Goal: Task Accomplishment & Management: Manage account settings

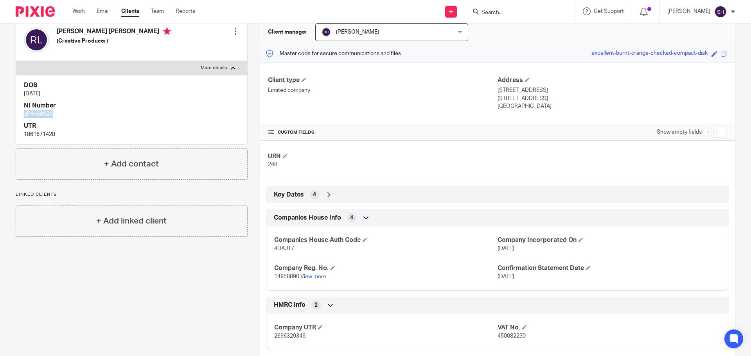
scroll to position [117, 0]
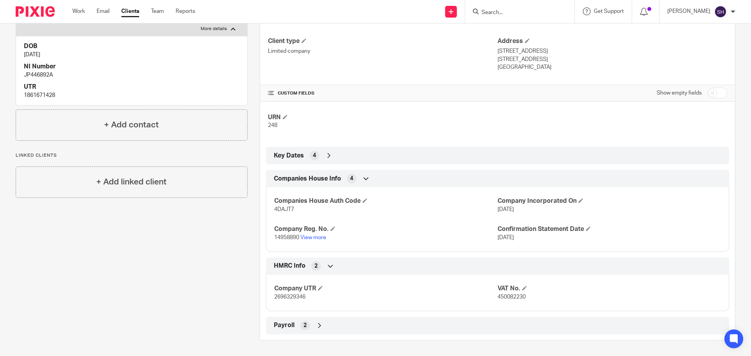
click at [384, 329] on div "Payroll 2" at bounding box center [497, 325] width 451 height 13
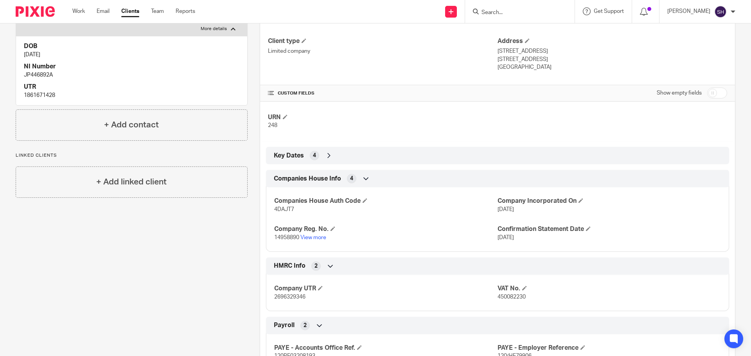
scroll to position [154, 0]
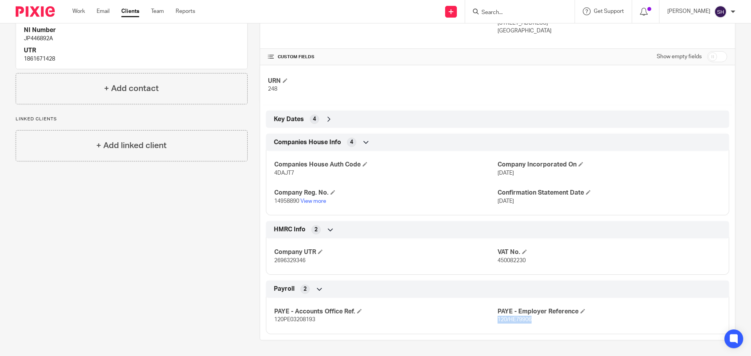
drag, startPoint x: 528, startPoint y: 316, endPoint x: 494, endPoint y: 325, distance: 35.3
click at [494, 325] on div "PAYE - Accounts Office Ref. 120PE03208193 PAYE - Employer Reference 120/HE79906" at bounding box center [497, 313] width 463 height 42
copy span "120/HE79906"
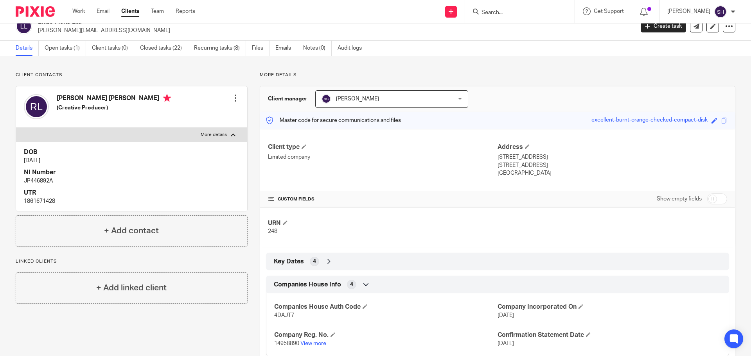
scroll to position [0, 0]
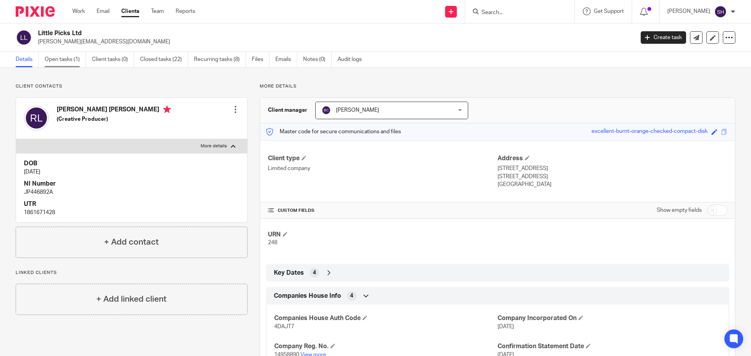
click at [75, 59] on link "Open tasks (1)" at bounding box center [65, 59] width 41 height 15
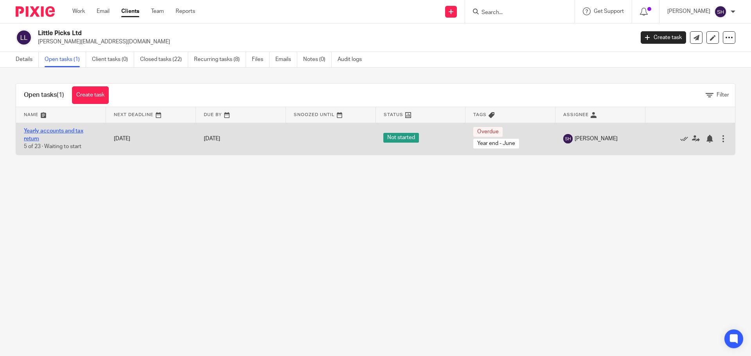
click at [74, 131] on link "Yearly accounts and tax return" at bounding box center [53, 134] width 59 height 13
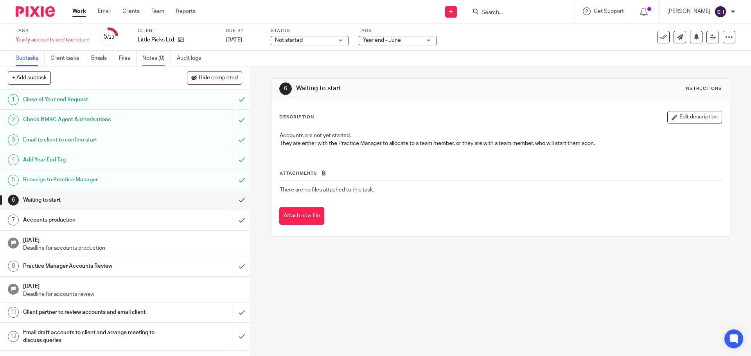
click at [146, 57] on link "Notes (0)" at bounding box center [156, 58] width 29 height 15
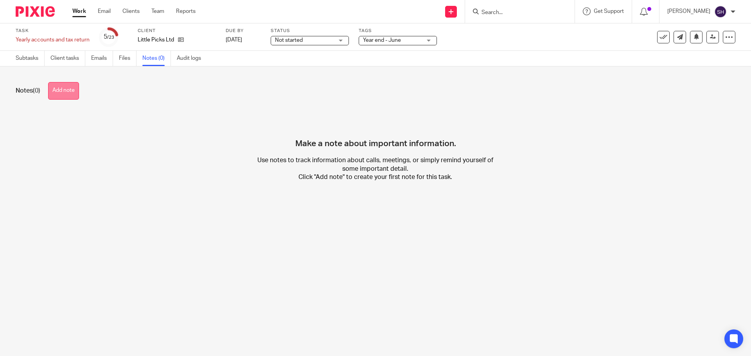
click at [71, 96] on button "Add note" at bounding box center [63, 91] width 31 height 18
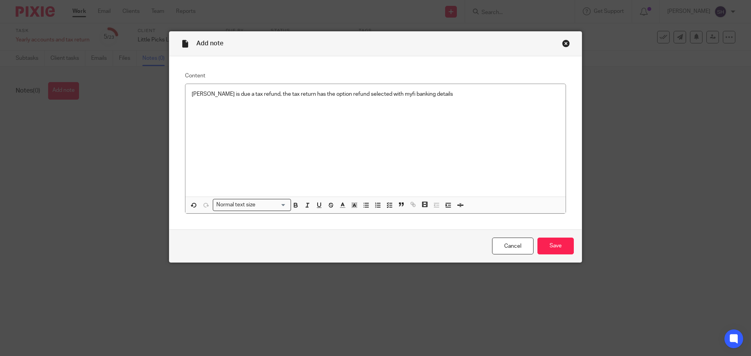
click at [463, 96] on p "Rosalind is due a tax refund, the tax return has the option refund selected wit…" at bounding box center [376, 94] width 368 height 8
click at [448, 102] on div "Rosalind is due a tax refund, the tax return has the option refund selected wit…" at bounding box center [375, 140] width 380 height 113
click at [420, 106] on div "Rosalind is due a tax refund, the tax return has the option refund selected wit…" at bounding box center [375, 140] width 380 height 113
click at [546, 233] on div "Cancel Save" at bounding box center [375, 246] width 412 height 33
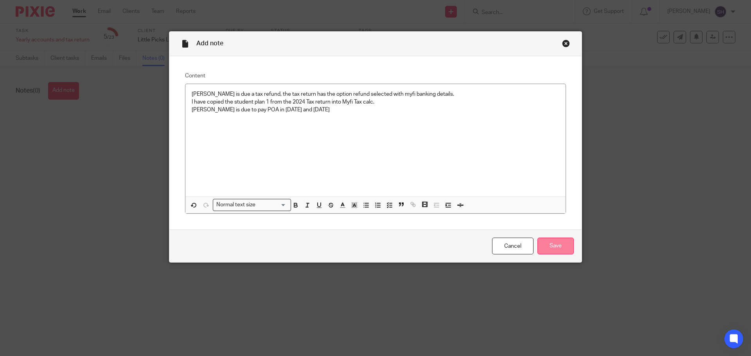
click at [549, 243] on input "Save" at bounding box center [555, 246] width 36 height 17
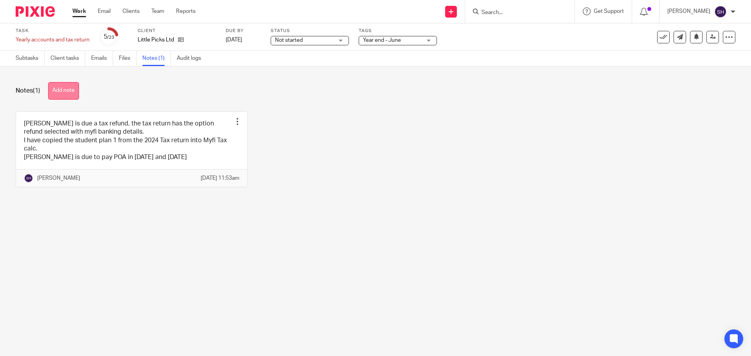
click at [72, 87] on button "Add note" at bounding box center [63, 91] width 31 height 18
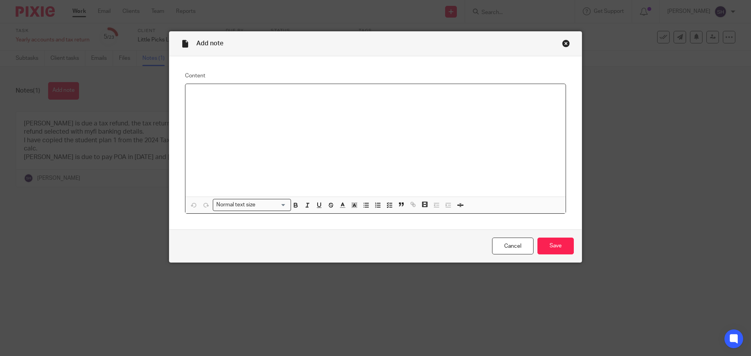
click at [264, 92] on p at bounding box center [376, 94] width 368 height 8
click at [552, 243] on input "Save" at bounding box center [555, 246] width 36 height 17
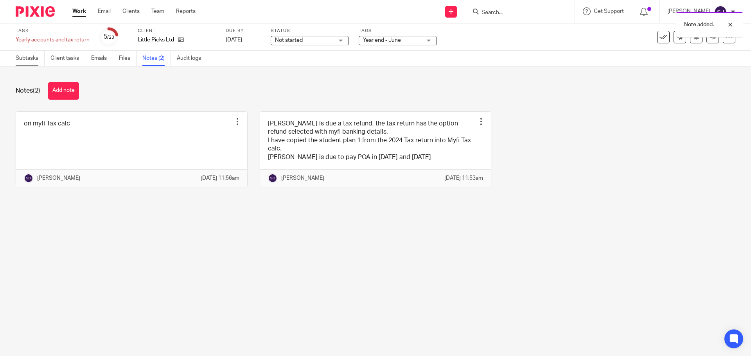
click at [37, 57] on link "Subtasks" at bounding box center [30, 58] width 29 height 15
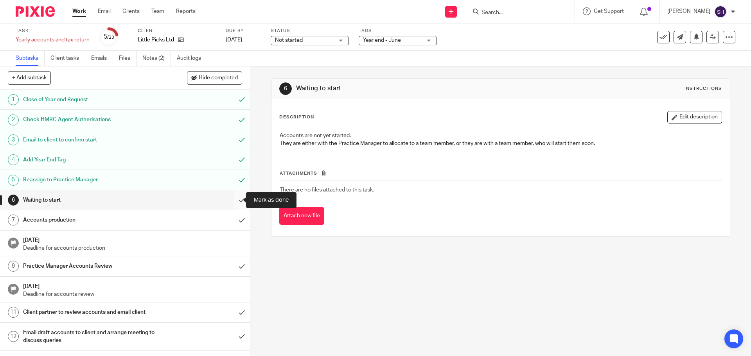
click at [233, 203] on input "submit" at bounding box center [125, 200] width 250 height 20
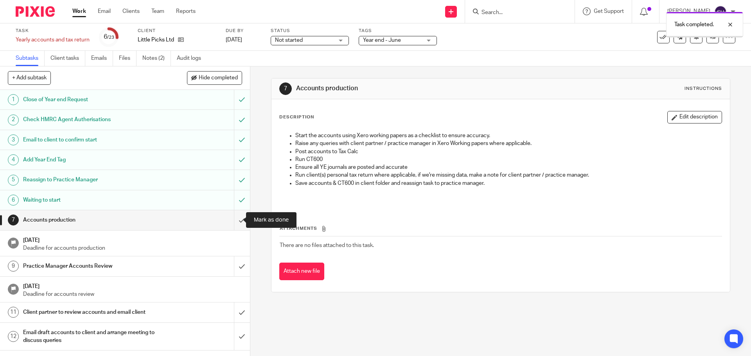
click at [235, 221] on input "submit" at bounding box center [125, 220] width 250 height 20
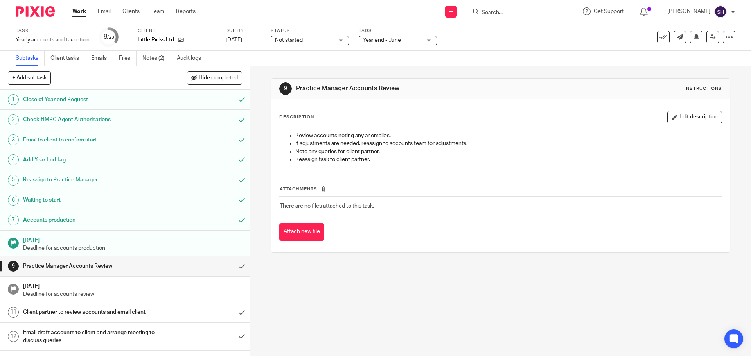
click at [312, 40] on span "Not started" at bounding box center [304, 40] width 59 height 8
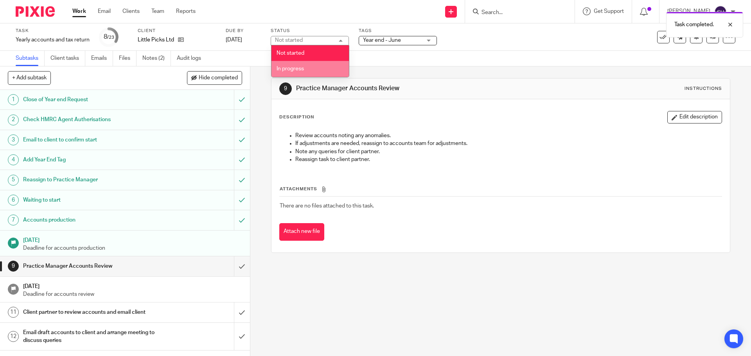
click at [297, 69] on span "In progress" at bounding box center [289, 68] width 27 height 5
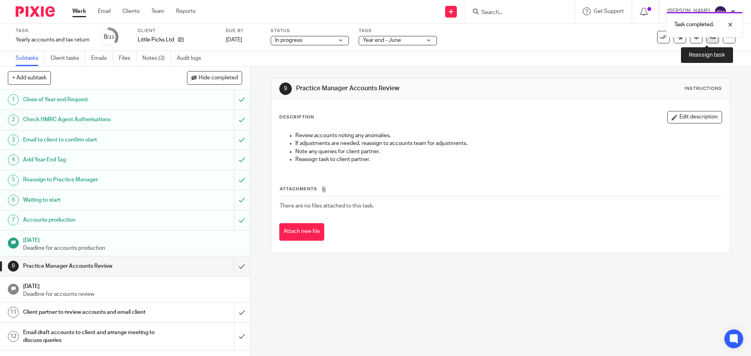
click at [706, 41] on link at bounding box center [712, 37] width 13 height 13
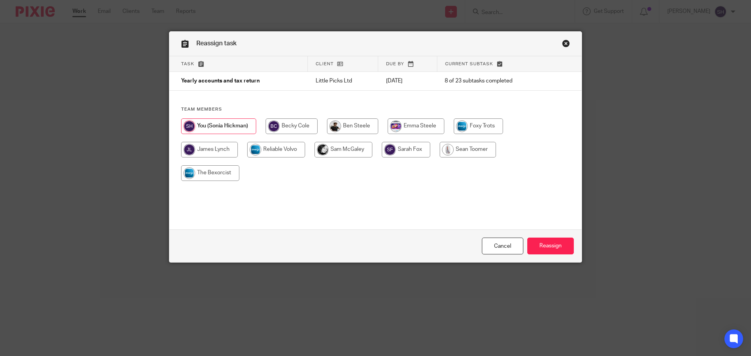
click at [307, 129] on input "radio" at bounding box center [292, 126] width 52 height 16
radio input "true"
click at [542, 247] on input "Reassign" at bounding box center [550, 246] width 47 height 17
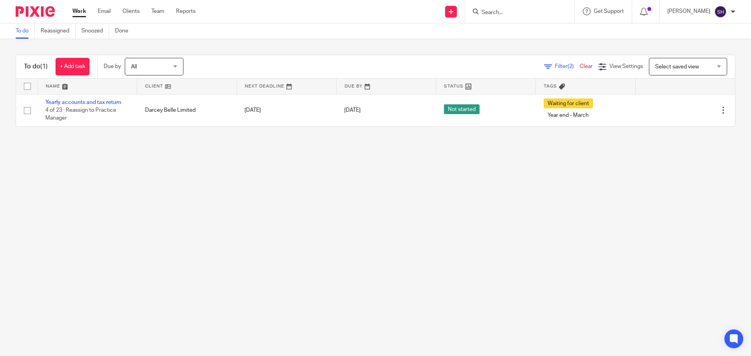
click at [567, 65] on span "(2)" at bounding box center [570, 66] width 6 height 5
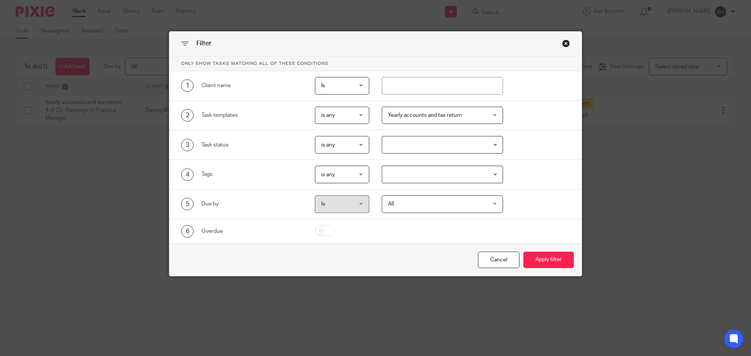
click at [562, 43] on div "Close this dialog window" at bounding box center [566, 43] width 8 height 8
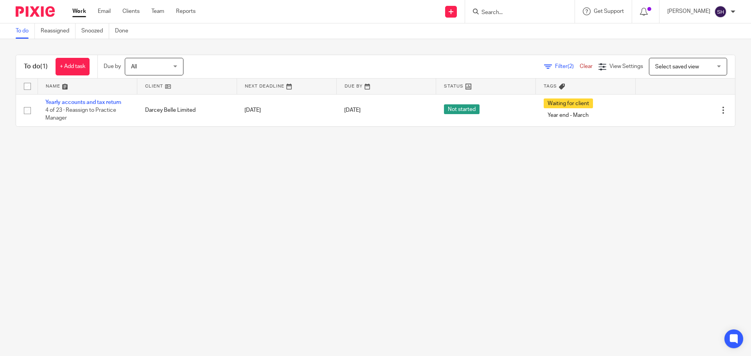
click at [580, 66] on link "Clear" at bounding box center [586, 66] width 13 height 5
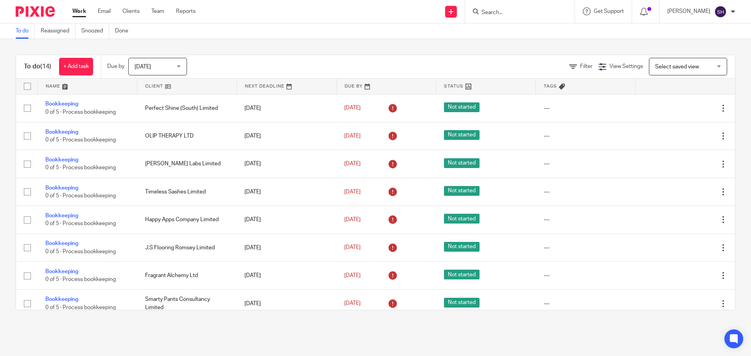
click at [160, 69] on span "Today" at bounding box center [155, 66] width 41 height 16
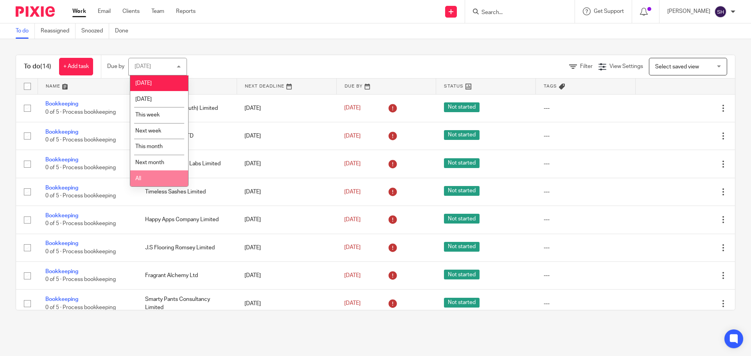
click at [151, 178] on li "All" at bounding box center [159, 179] width 58 height 16
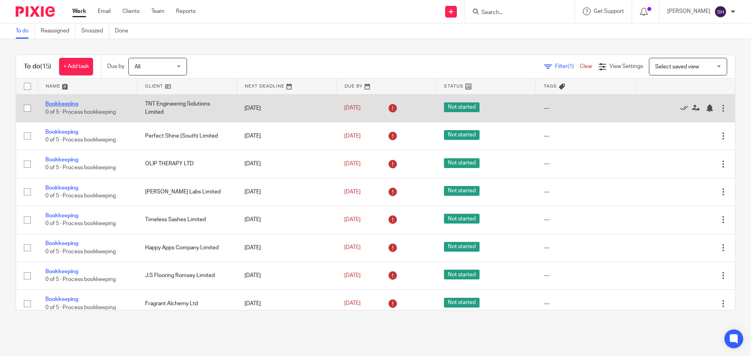
click at [70, 106] on link "Bookkeeping" at bounding box center [61, 103] width 33 height 5
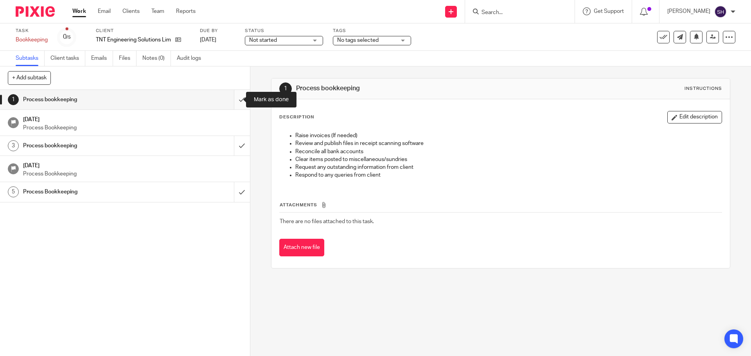
click at [237, 101] on input "submit" at bounding box center [125, 100] width 250 height 20
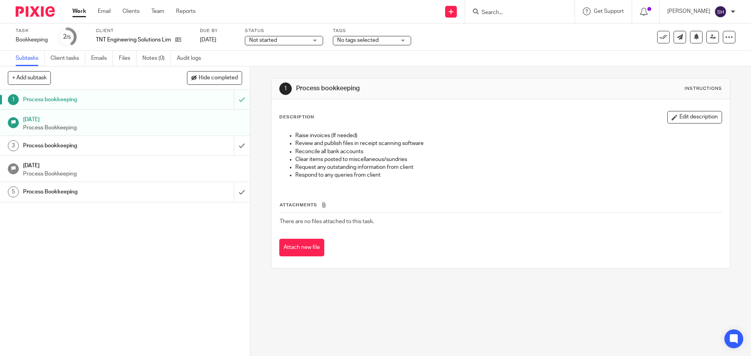
click at [78, 11] on link "Work" at bounding box center [79, 11] width 14 height 8
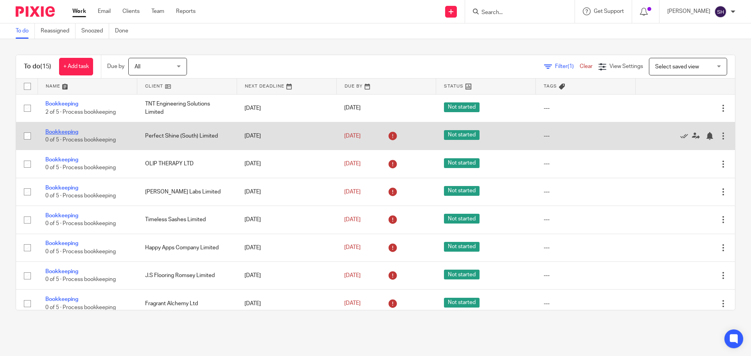
click at [61, 133] on link "Bookkeeping" at bounding box center [61, 131] width 33 height 5
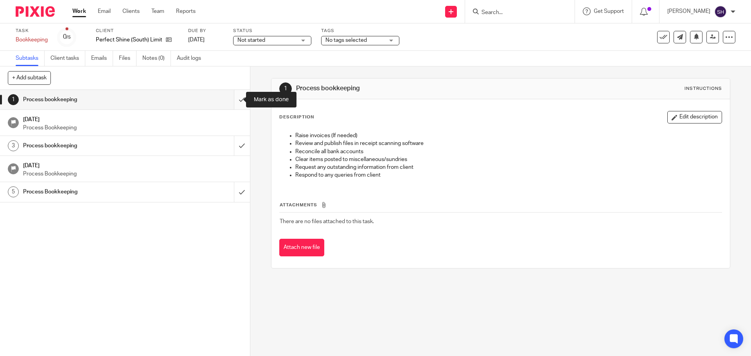
click at [237, 99] on input "submit" at bounding box center [125, 100] width 250 height 20
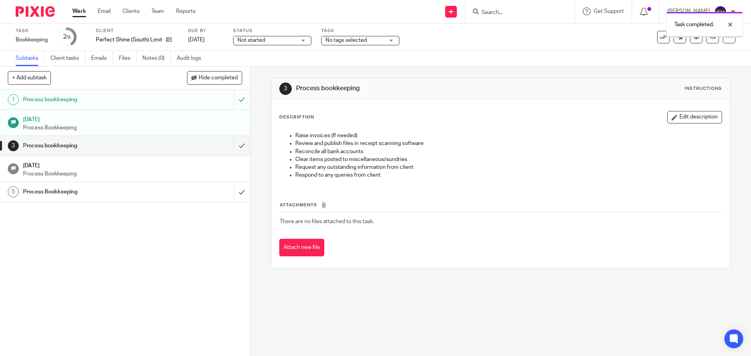
click at [86, 12] on link "Work" at bounding box center [79, 11] width 14 height 8
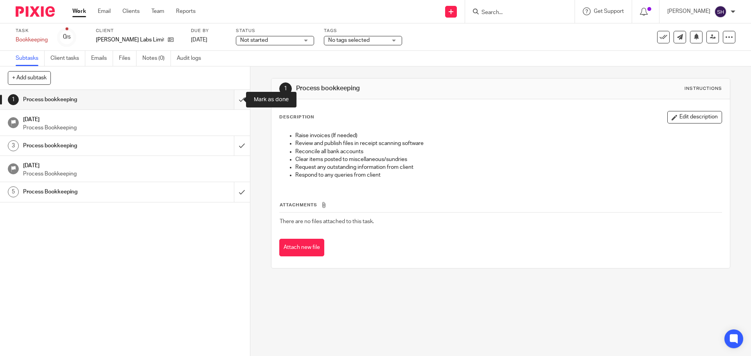
click at [231, 103] on input "submit" at bounding box center [125, 100] width 250 height 20
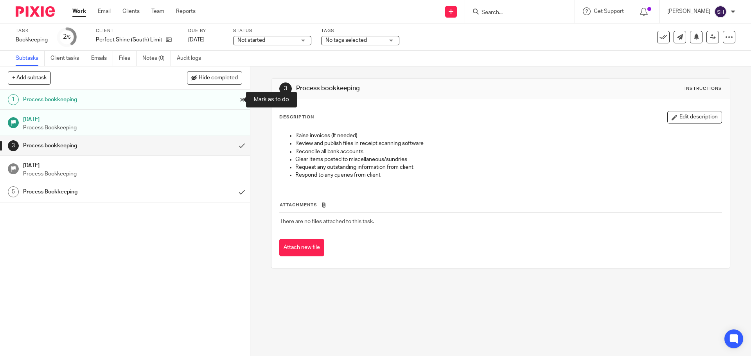
click at [233, 97] on input "submit" at bounding box center [125, 100] width 250 height 20
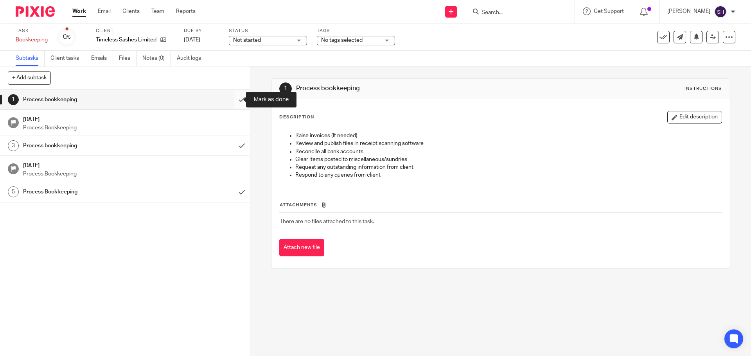
click at [233, 101] on input "submit" at bounding box center [125, 100] width 250 height 20
click at [231, 101] on input "submit" at bounding box center [125, 100] width 250 height 20
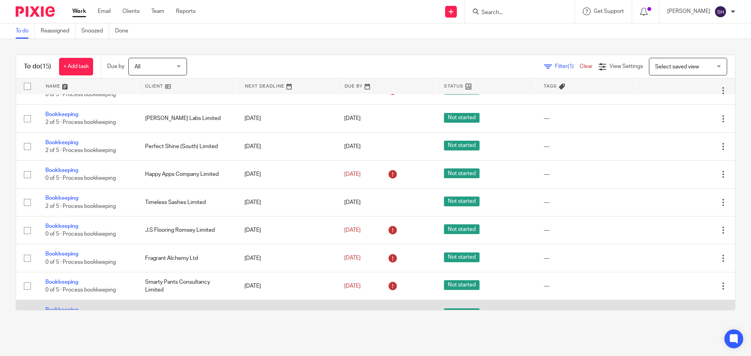
scroll to position [117, 0]
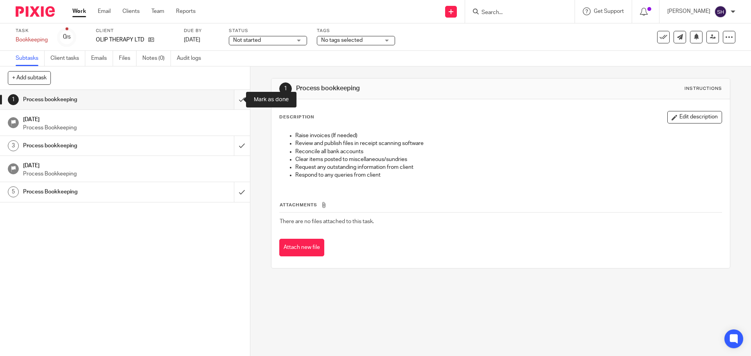
click at [233, 99] on input "submit" at bounding box center [125, 100] width 250 height 20
click at [230, 104] on input "submit" at bounding box center [125, 100] width 250 height 20
click at [234, 99] on input "submit" at bounding box center [125, 100] width 250 height 20
click at [232, 99] on input "submit" at bounding box center [125, 100] width 250 height 20
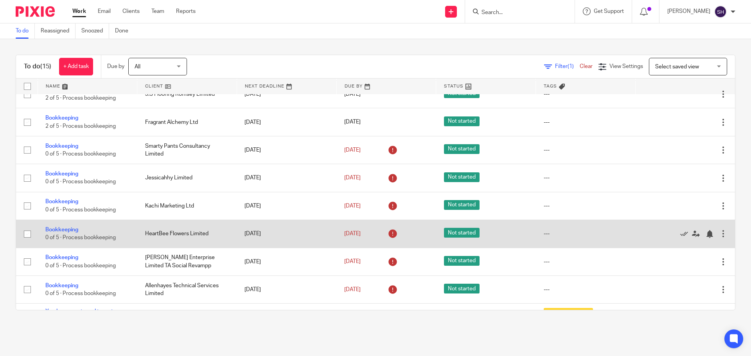
scroll to position [207, 0]
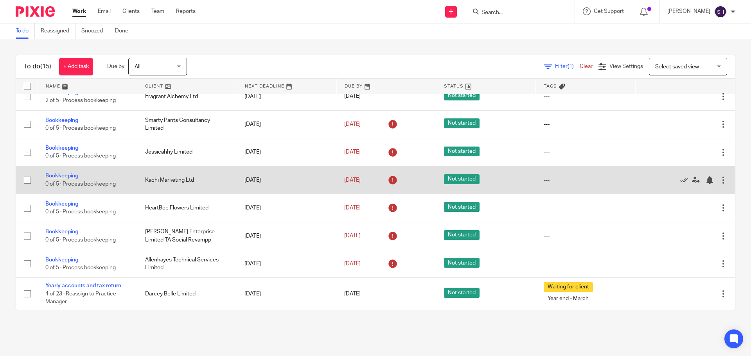
drag, startPoint x: 65, startPoint y: 171, endPoint x: 55, endPoint y: 175, distance: 11.0
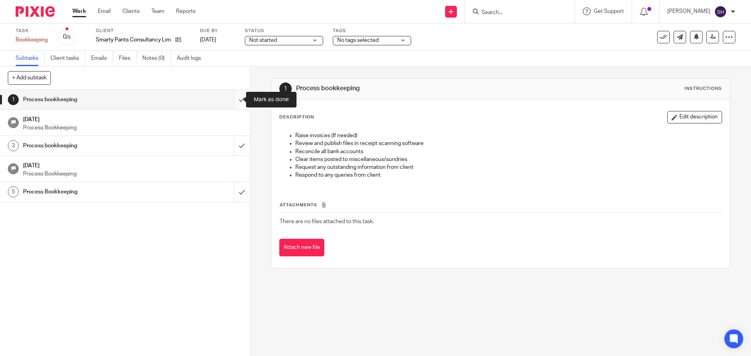
click at [232, 102] on input "submit" at bounding box center [125, 100] width 250 height 20
click at [232, 100] on input "submit" at bounding box center [125, 100] width 250 height 20
click at [233, 102] on input "submit" at bounding box center [125, 100] width 250 height 20
click at [232, 97] on input "submit" at bounding box center [125, 100] width 250 height 20
click at [238, 100] on input "submit" at bounding box center [125, 100] width 250 height 20
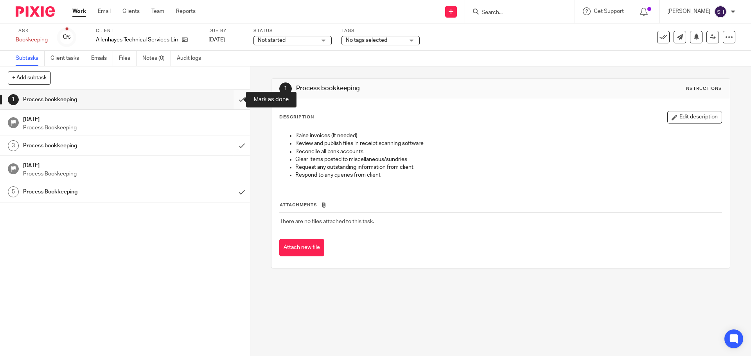
click at [233, 99] on input "submit" at bounding box center [125, 100] width 250 height 20
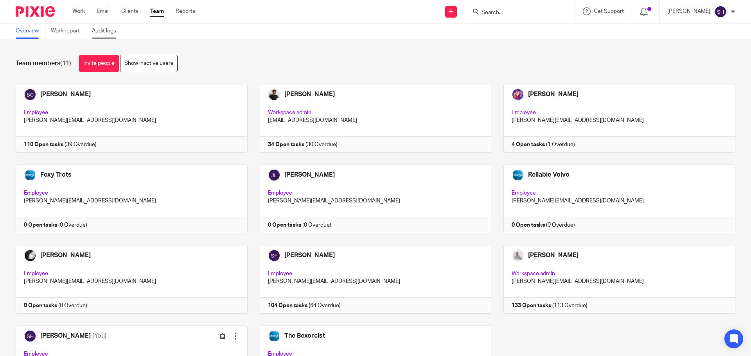
click at [115, 31] on link "Audit logs" at bounding box center [107, 30] width 30 height 15
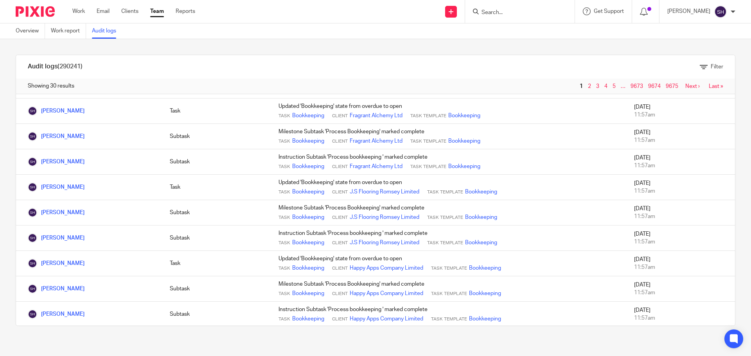
scroll to position [547, 0]
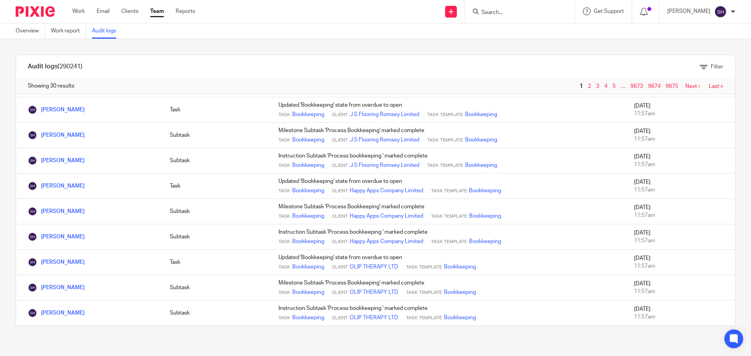
click at [685, 87] on link "Next ›" at bounding box center [692, 86] width 14 height 5
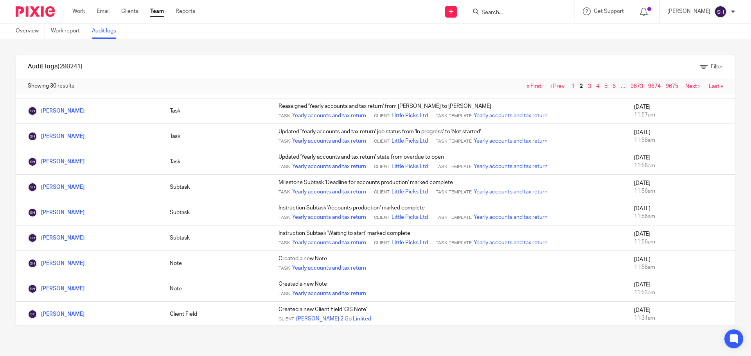
scroll to position [547, 0]
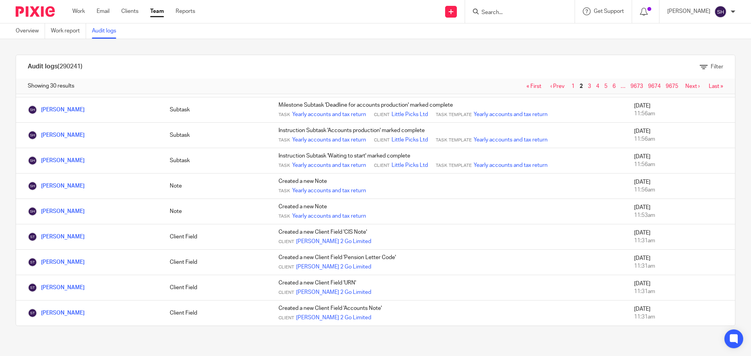
click at [685, 87] on link "Next ›" at bounding box center [692, 86] width 14 height 5
